Goal: Check status: Check status

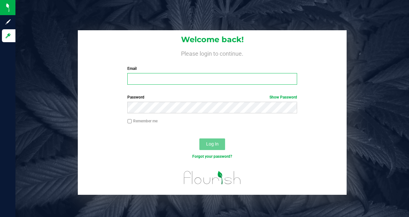
type input "[EMAIL_ADDRESS][PERSON_NAME][DOMAIN_NAME]"
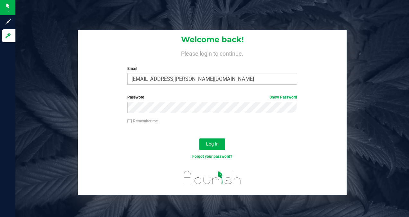
click at [127, 121] on input "Remember me" at bounding box center [129, 121] width 5 height 5
checkbox input "true"
click at [215, 139] on button "Log In" at bounding box center [213, 144] width 26 height 12
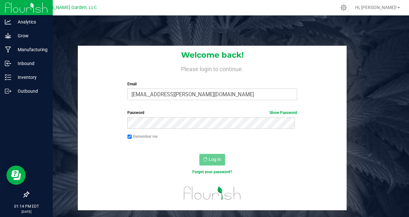
click at [14, 11] on img at bounding box center [26, 7] width 43 height 15
click at [11, 89] on p "Outbound" at bounding box center [30, 91] width 39 height 8
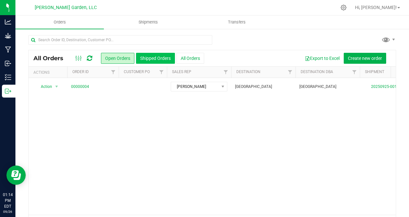
click at [141, 56] on button "Shipped Orders" at bounding box center [155, 58] width 39 height 11
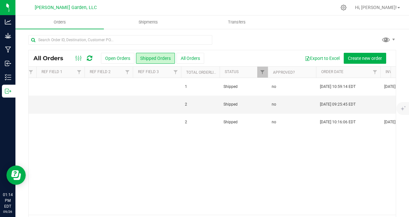
scroll to position [0, 420]
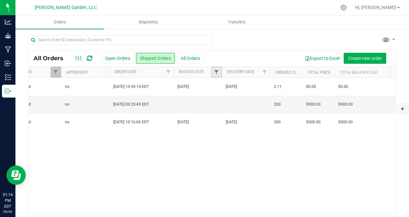
click at [216, 71] on span "Filter" at bounding box center [216, 72] width 5 height 5
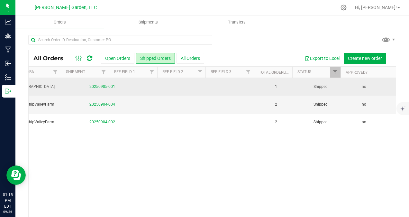
scroll to position [0, 282]
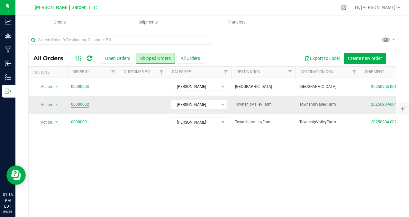
click at [76, 102] on link "00000002" at bounding box center [80, 104] width 18 height 6
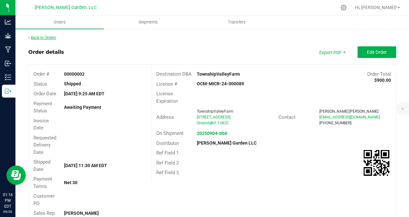
click at [49, 39] on link "Back to Orders" at bounding box center [42, 37] width 28 height 5
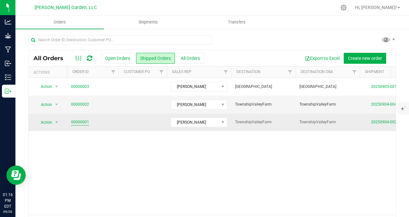
click at [82, 121] on link "00000001" at bounding box center [80, 122] width 18 height 6
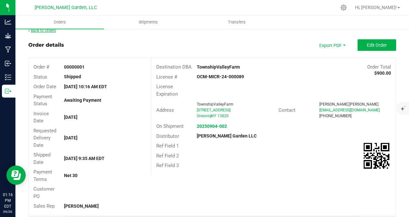
click at [45, 29] on link "Back to Orders" at bounding box center [42, 30] width 28 height 5
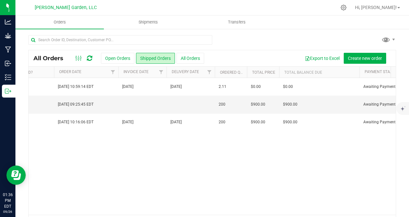
scroll to position [0, 667]
